Goal: Task Accomplishment & Management: Complete application form

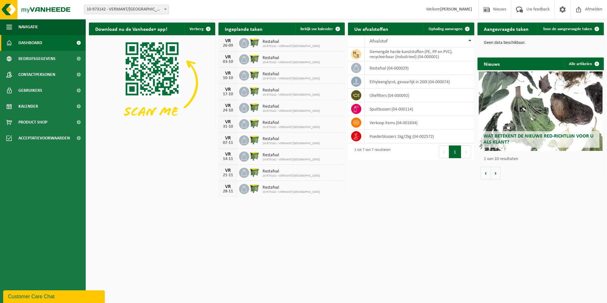
click at [36, 292] on div "Customer Care Chat" at bounding box center [54, 296] width 92 height 8
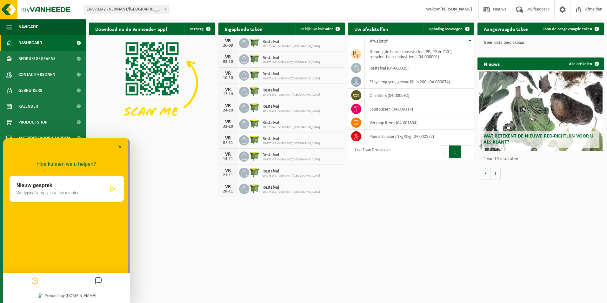
click at [65, 193] on p "We typically reply in a few minutes" at bounding box center [61, 192] width 91 height 5
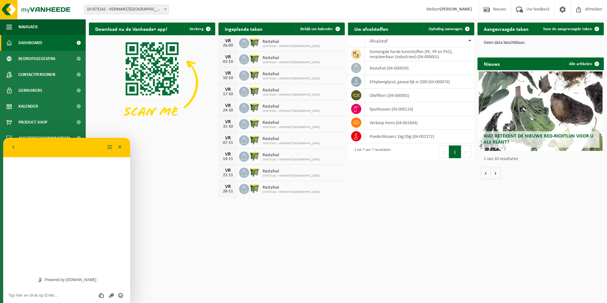
click at [43, 292] on div "Beoordeel deze chat Upload bestand Emoji invoeren" at bounding box center [66, 295] width 117 height 6
click at [44, 293] on textarea at bounding box center [66, 294] width 117 height 5
type textarea "Goedemorgen,"
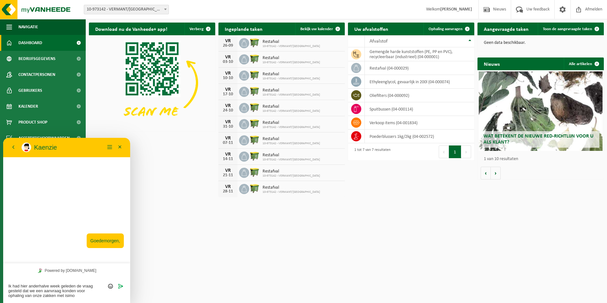
click at [69, 294] on textarea "Ik had hier anderhalve week geleden de vraag gesteld dat we een aanvraag konden…" at bounding box center [66, 290] width 117 height 14
click at [77, 296] on textarea "Ik had hier anderhalve week geleden de vraag gesteld dat we een aanvraag konden…" at bounding box center [66, 290] width 117 height 14
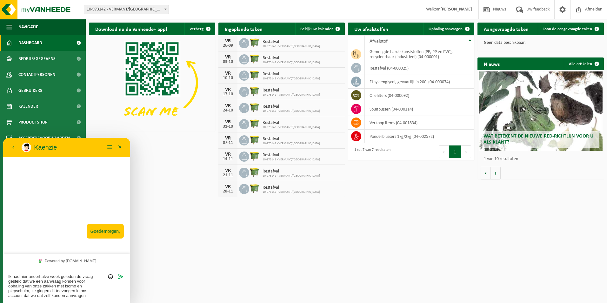
type textarea "Ik had hier anderhalve week geleden de vraag gesteld dat we een aanvraag konden…"
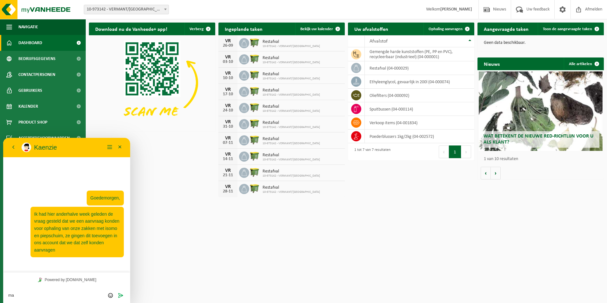
type textarea "m"
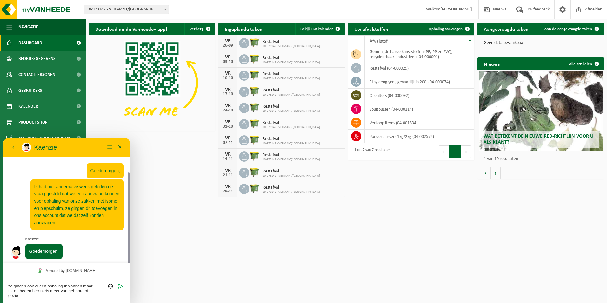
scroll to position [18, 0]
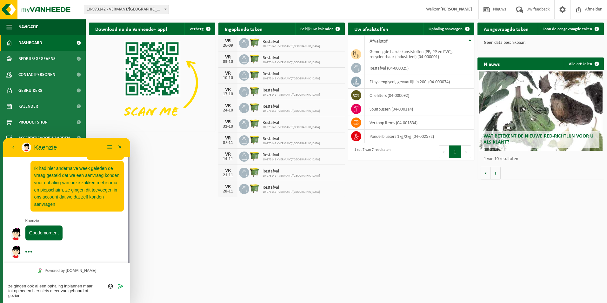
type textarea "ze gingen ook al een ophaling inplannen maar tot op heden hier niets meer van g…"
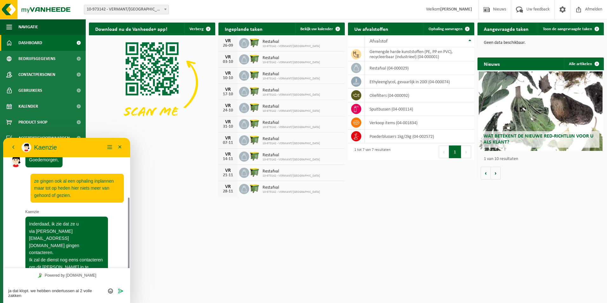
scroll to position [96, 0]
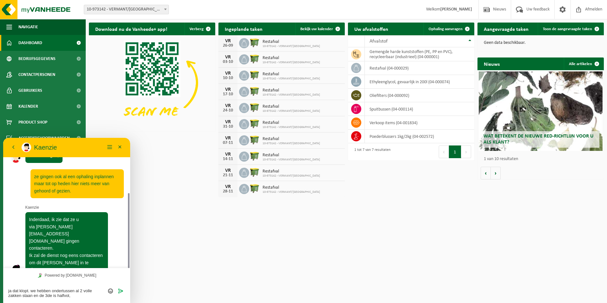
type textarea "ja dat klopt. we hebben ondertussen al 2 volle zakken staan en de 3de is halfvo…"
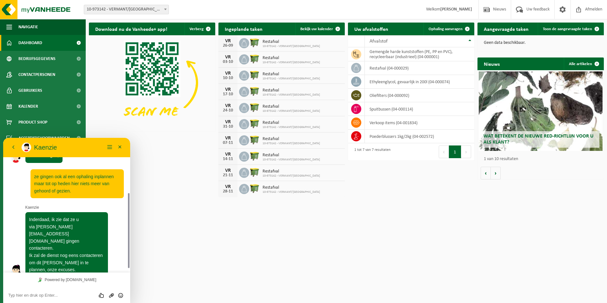
scroll to position [120, 0]
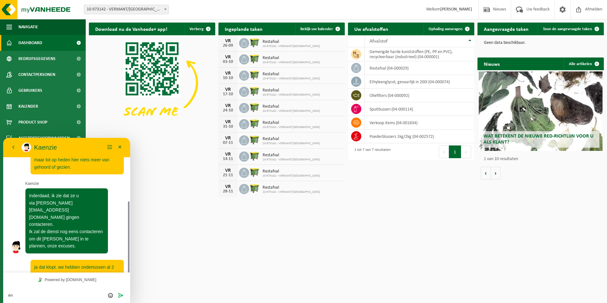
type textarea "e"
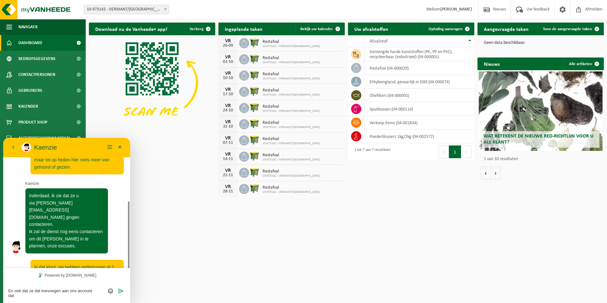
scroll to position [124, 0]
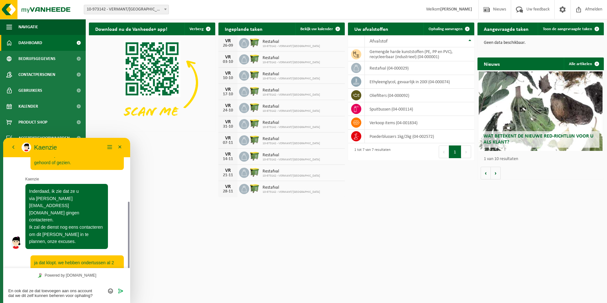
type textarea "En ook dat ze dat toevoegen aan ons account dat we dit zelf kunnen beheren voor…"
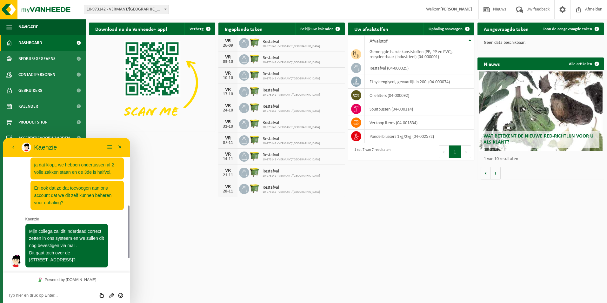
scroll to position [207, 0]
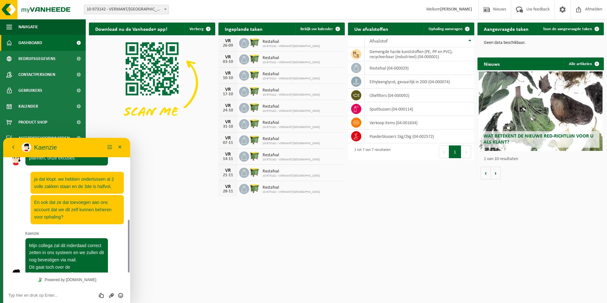
click at [40, 294] on textarea at bounding box center [66, 294] width 117 height 5
type textarea "ja klopt"
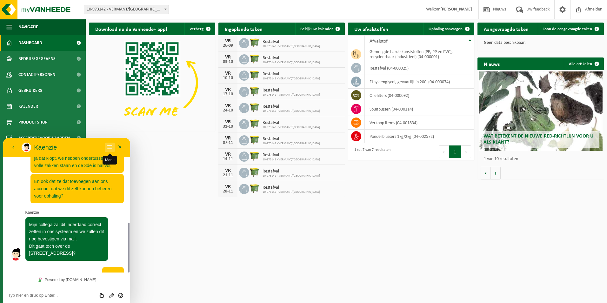
click at [110, 148] on button "Menu" at bounding box center [110, 147] width 10 height 10
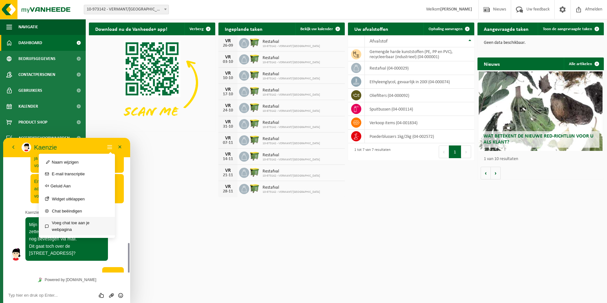
scroll to position [246, 0]
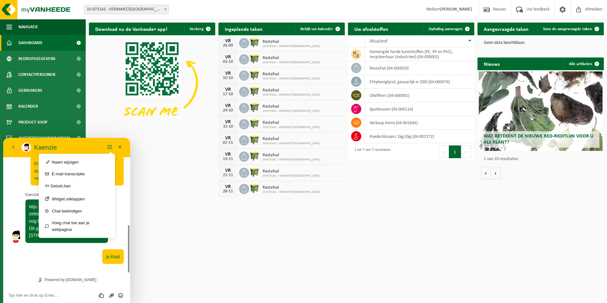
click at [86, 143] on p "Kaenzie" at bounding box center [69, 147] width 71 height 8
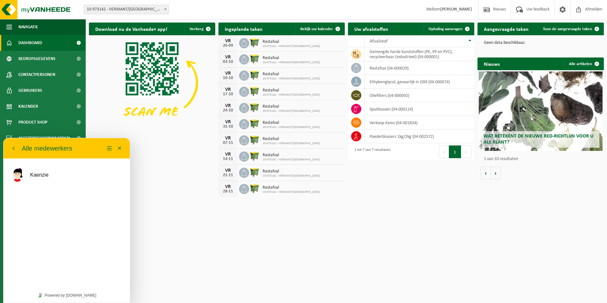
scroll to position [230, 0]
click at [13, 149] on icon "button" at bounding box center [14, 148] width 6 height 8
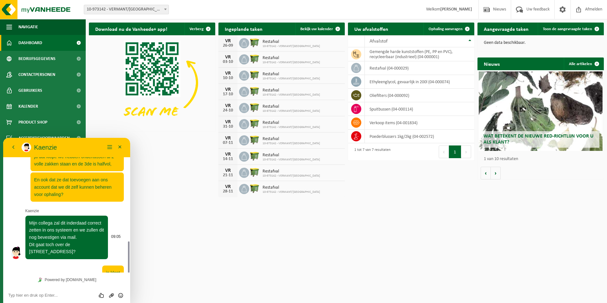
scroll to position [246, 0]
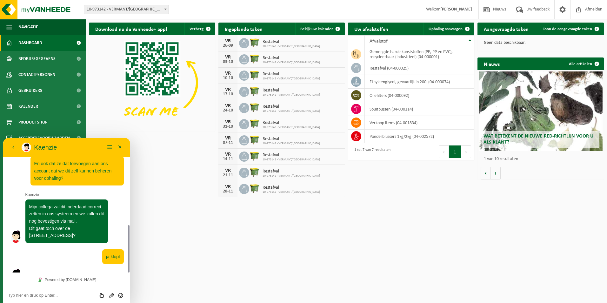
click at [34, 295] on textarea at bounding box center [66, 294] width 117 height 5
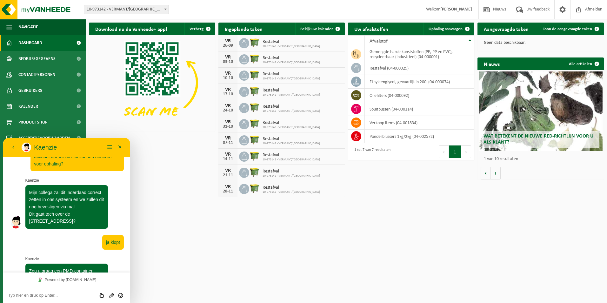
scroll to position [314, 0]
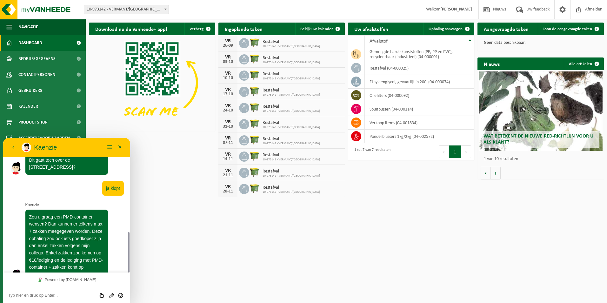
click at [30, 296] on textarea at bounding box center [66, 294] width 117 height 5
click at [31, 294] on textarea at bounding box center [66, 294] width 117 height 5
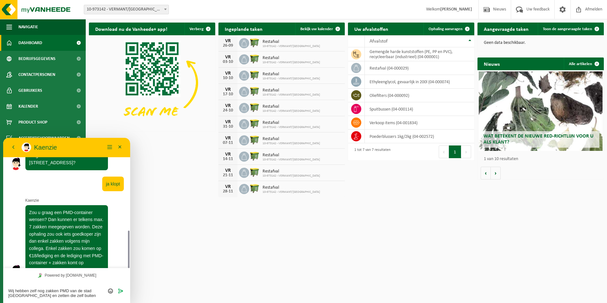
scroll to position [0, 0]
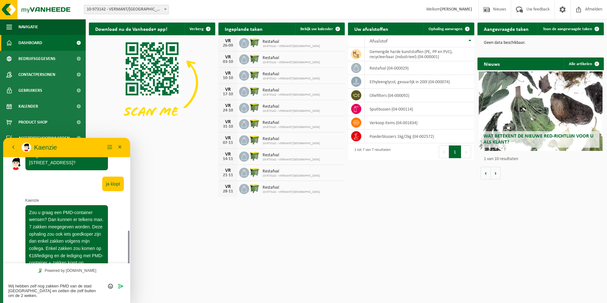
type textarea "Wij hebben zelf nog zakken PMD van de stad Antwerpen en zetten die zelf buiten …"
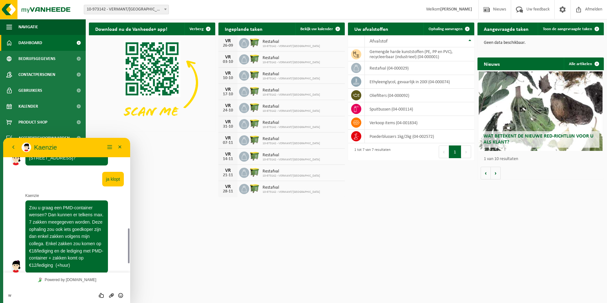
scroll to position [350, 0]
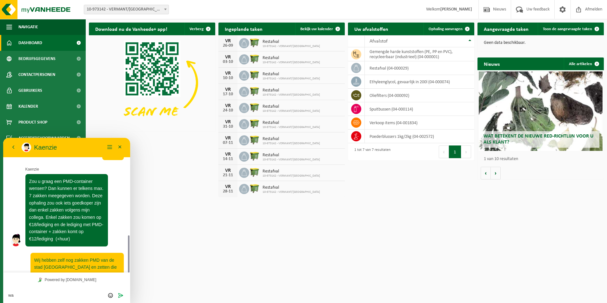
type textarea "w"
type textarea "Wat heeft dit met de isomo te maken?"
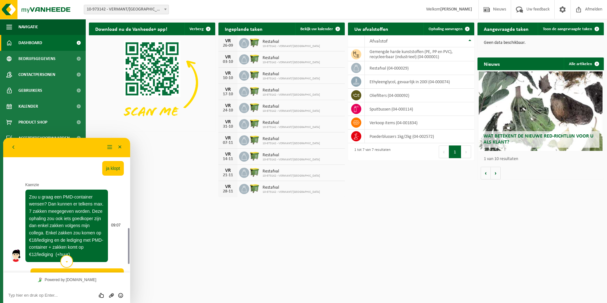
scroll to position [366, 0]
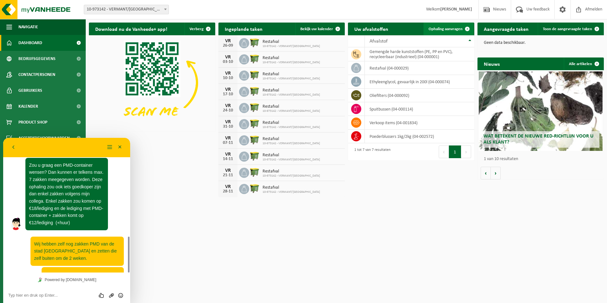
click at [445, 31] on link "Ophaling aanvragen" at bounding box center [448, 29] width 50 height 13
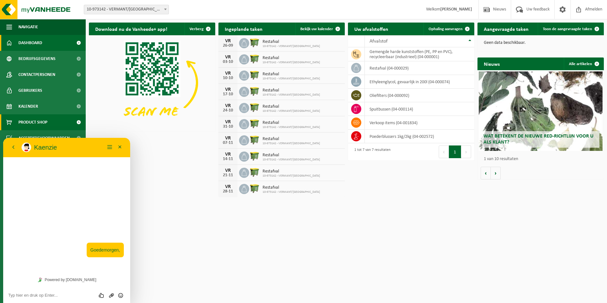
click at [25, 120] on span "Product Shop" at bounding box center [32, 122] width 29 height 16
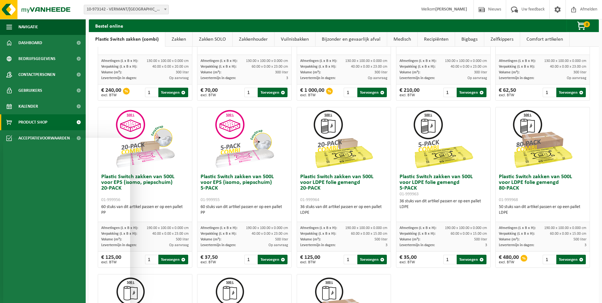
scroll to position [159, 0]
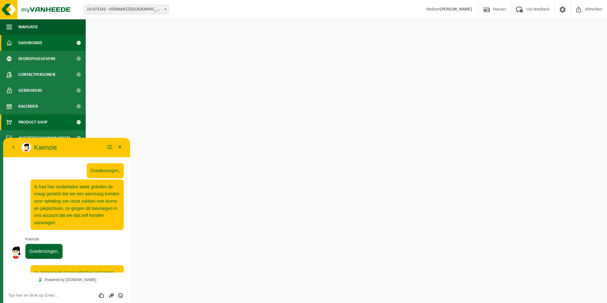
drag, startPoint x: 0, startPoint y: 0, endPoint x: 38, endPoint y: 122, distance: 128.1
click at [38, 122] on span "Product Shop" at bounding box center [32, 122] width 29 height 16
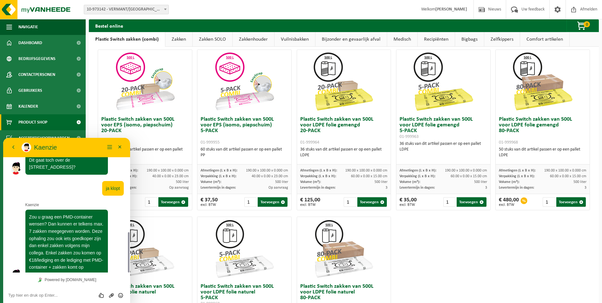
scroll to position [102, 0]
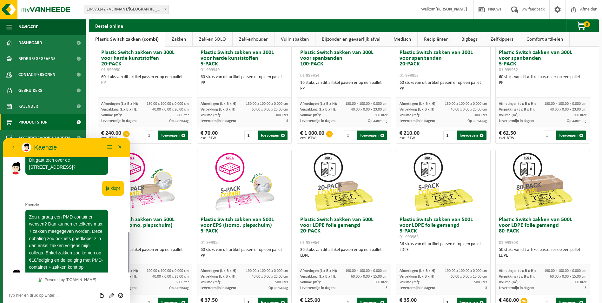
click at [212, 40] on link "Zakken SOLO" at bounding box center [213, 39] width 40 height 15
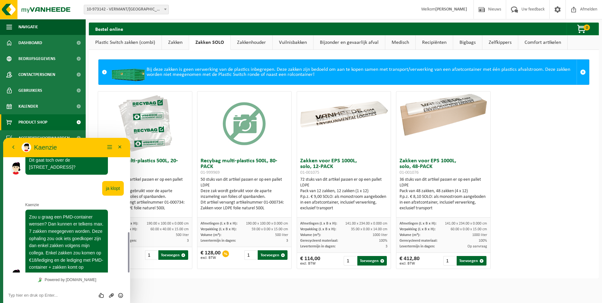
scroll to position [0, 0]
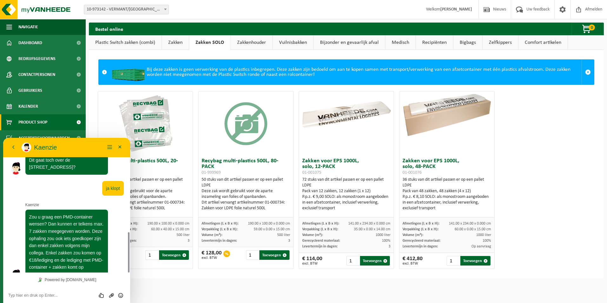
click at [243, 41] on link "Zakkenhouder" at bounding box center [252, 42] width 42 height 15
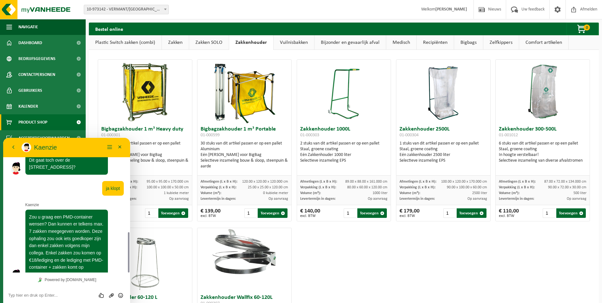
click at [295, 40] on link "Vuilnisbakken" at bounding box center [293, 42] width 41 height 15
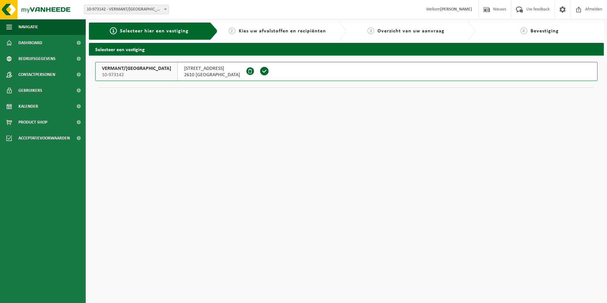
click at [191, 70] on span "BOOMSESTEENWEG 505" at bounding box center [212, 68] width 56 height 6
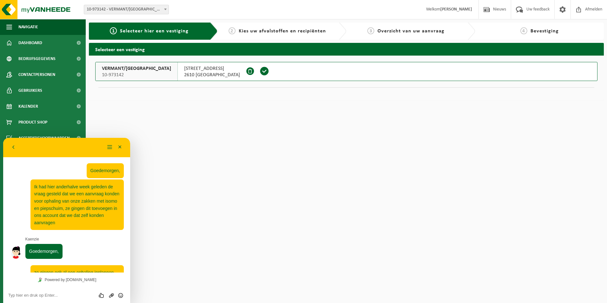
scroll to position [366, 0]
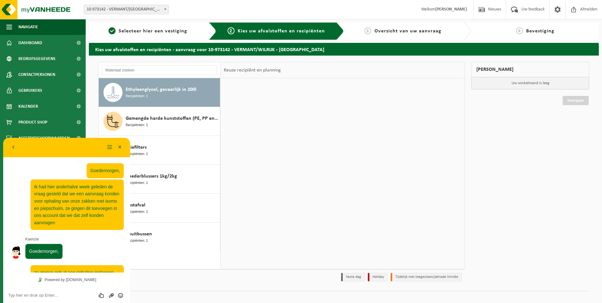
scroll to position [366, 0]
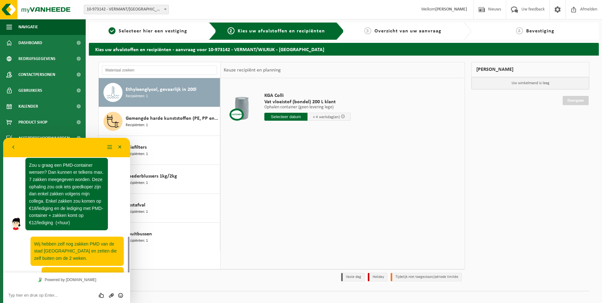
click at [32, 296] on textarea at bounding box center [66, 294] width 117 height 5
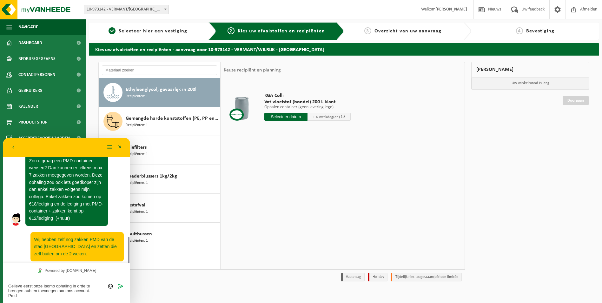
scroll to position [375, 0]
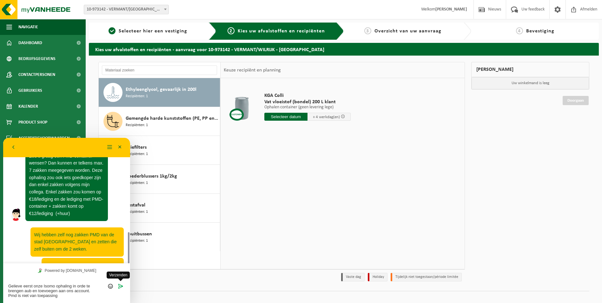
type textarea "Gelieve eerst onze Isomo ophaling in orde te brengen aub en toevoegen aan ons a…"
click at [121, 284] on icon "Verzenden" at bounding box center [121, 286] width 6 height 6
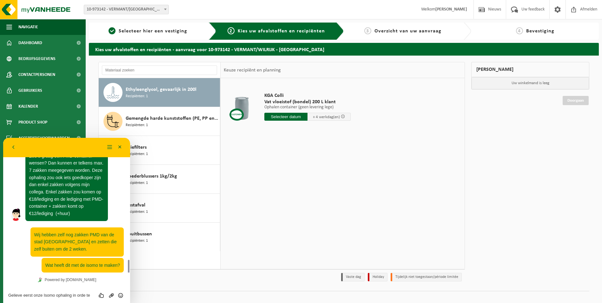
scroll to position [397, 0]
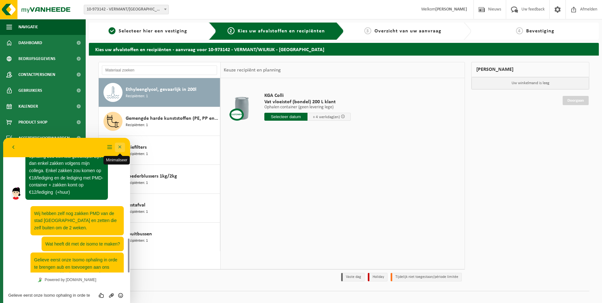
click at [118, 146] on button "Minimaliseer" at bounding box center [120, 147] width 10 height 10
